Goal: Task Accomplishment & Management: Use online tool/utility

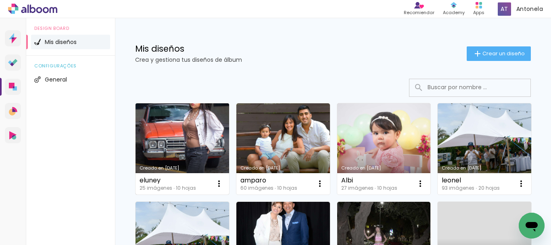
click at [190, 126] on link "Creado en [DATE]" at bounding box center [182, 148] width 94 height 91
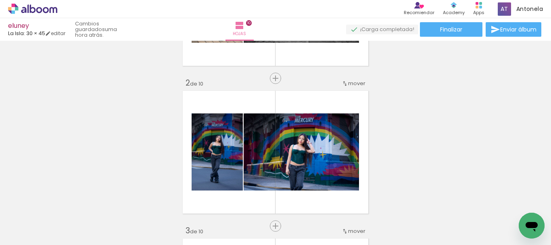
scroll to position [44, 0]
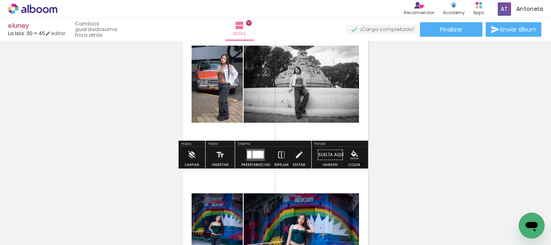
click at [249, 154] on div at bounding box center [249, 155] width 4 height 8
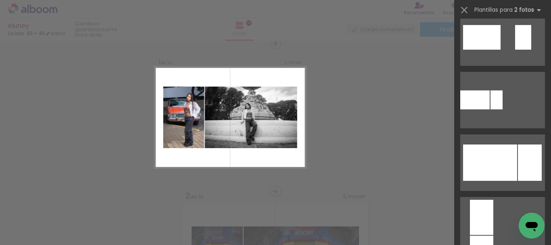
scroll to position [368, 0]
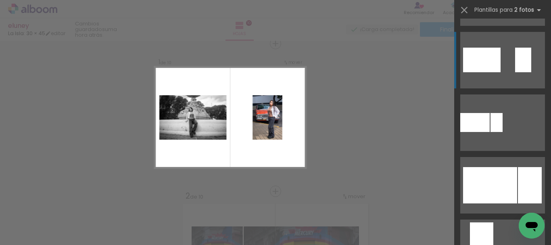
click at [518, 167] on div at bounding box center [530, 185] width 24 height 36
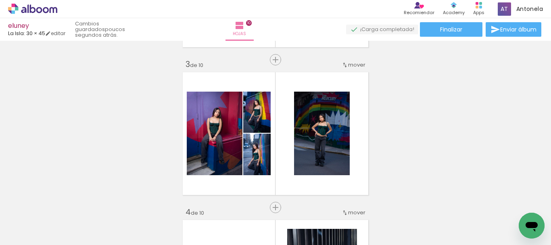
scroll to position [300, 0]
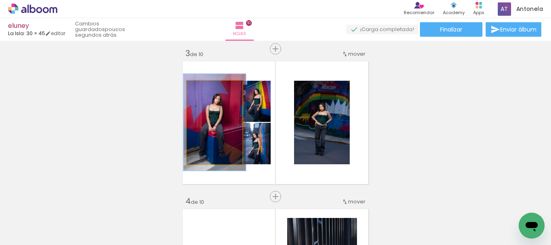
type paper-slider "112"
click at [208, 89] on div at bounding box center [208, 89] width 13 height 13
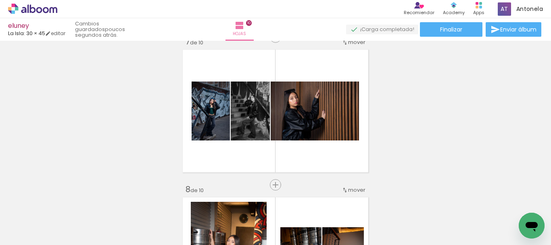
scroll to position [909, 0]
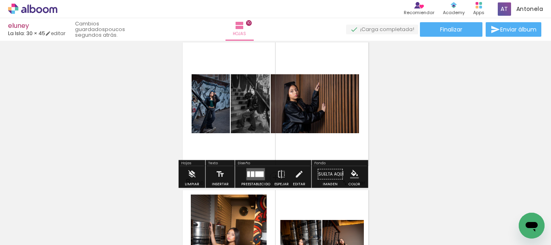
click at [261, 177] on quentale-layouter at bounding box center [255, 174] width 19 height 12
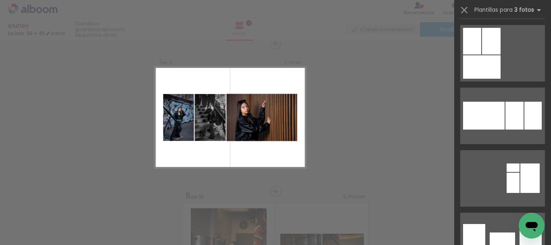
scroll to position [1213, 0]
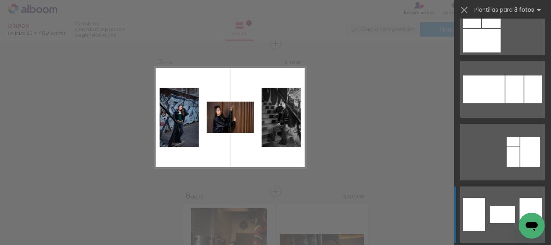
click at [498, 209] on div at bounding box center [501, 214] width 25 height 17
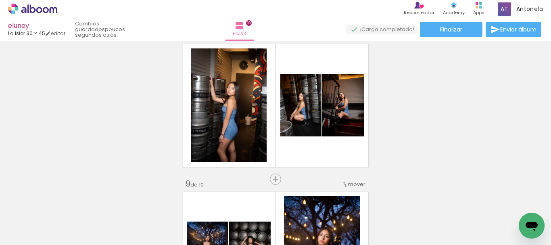
scroll to position [1048, 0]
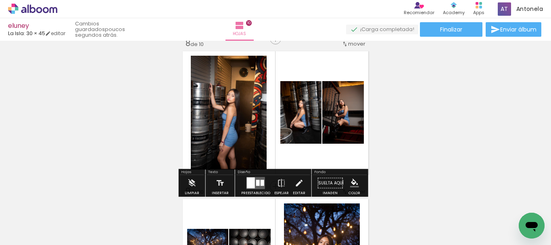
click at [260, 182] on div at bounding box center [262, 183] width 4 height 6
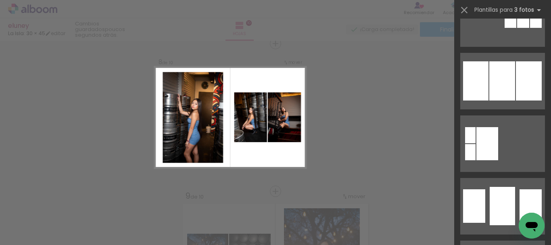
scroll to position [686, 0]
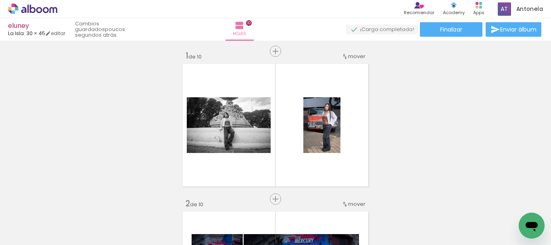
scroll to position [0, 0]
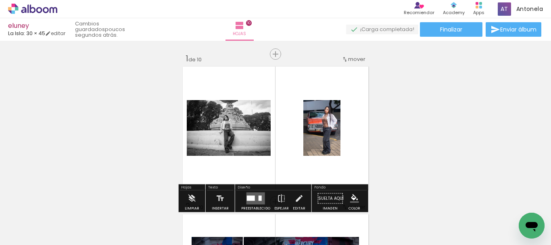
click at [255, 190] on div at bounding box center [256, 198] width 22 height 16
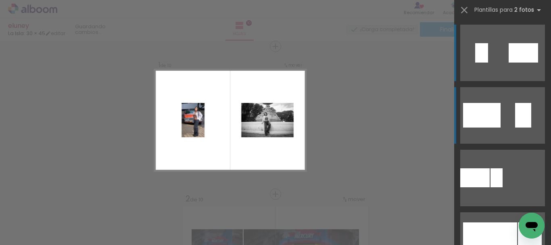
scroll to position [10, 0]
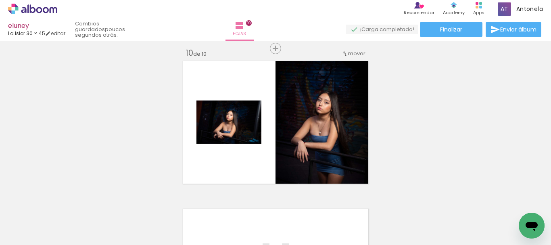
scroll to position [1348, 0]
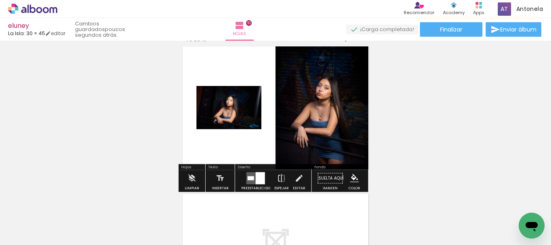
click at [256, 174] on div at bounding box center [260, 178] width 9 height 12
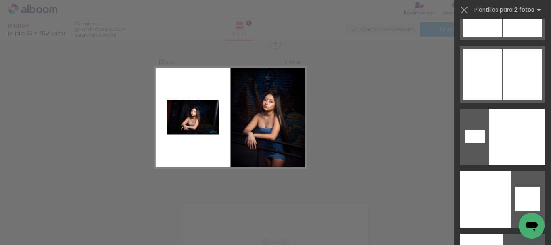
scroll to position [5249, 0]
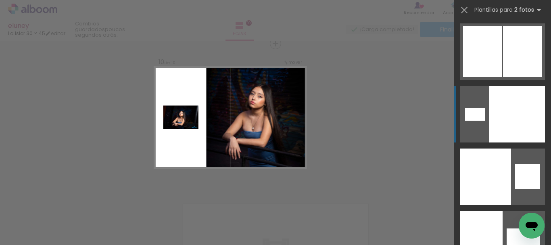
click at [524, 132] on div at bounding box center [517, 114] width 56 height 56
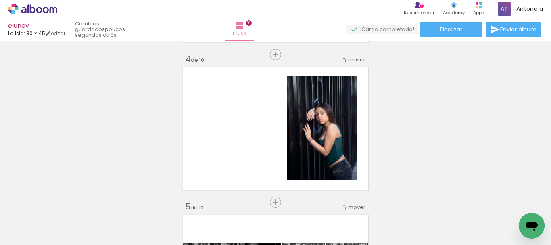
scroll to position [453, 0]
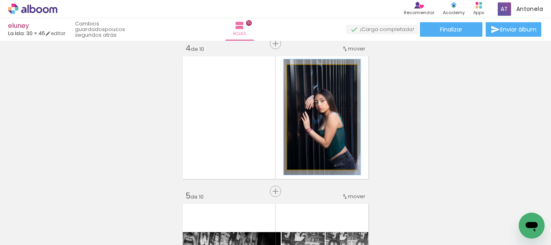
type paper-slider "110"
click at [306, 75] on div at bounding box center [308, 73] width 7 height 7
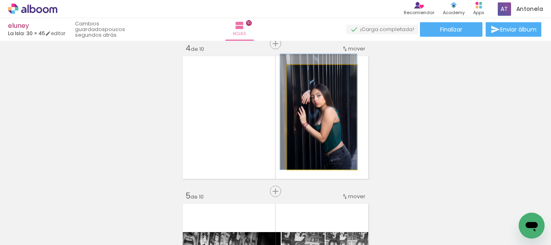
drag, startPoint x: 339, startPoint y: 133, endPoint x: 329, endPoint y: 119, distance: 17.1
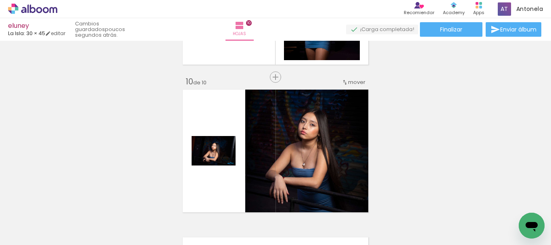
scroll to position [1319, 0]
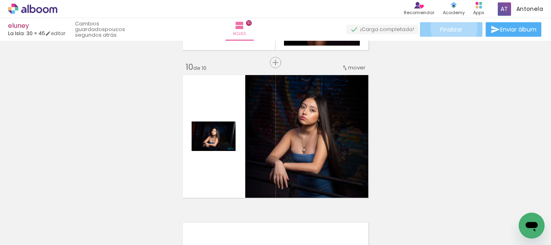
click at [451, 28] on span "Finalizar" at bounding box center [451, 30] width 22 height 6
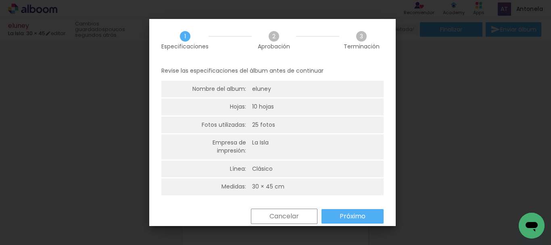
click at [0, 0] on slot "Próximo" at bounding box center [0, 0] width 0 height 0
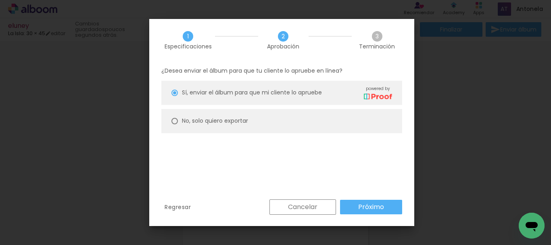
click at [248, 100] on div "No, solo quiero exportar" at bounding box center [287, 92] width 210 height 14
type paper-radio-button "on"
click at [0, 0] on slot "Próximo" at bounding box center [0, 0] width 0 height 0
type input "Alta, 300 DPI"
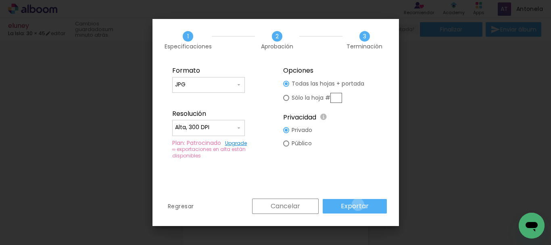
click at [0, 0] on slot "Exportar" at bounding box center [0, 0] width 0 height 0
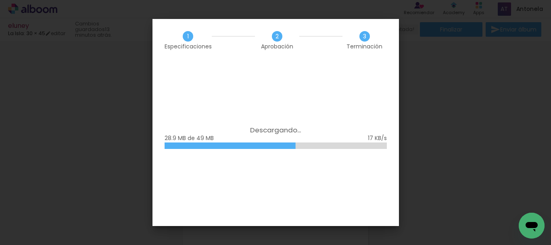
scroll to position [5249, 0]
